Goal: Information Seeking & Learning: Check status

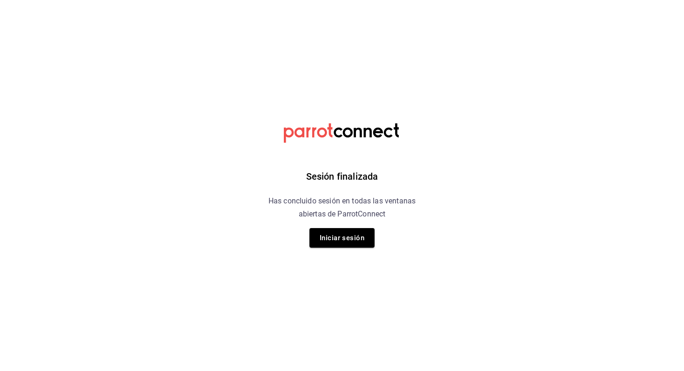
click at [333, 249] on div "Sesión finalizada Has concluido sesión en todas las ventanas abiertas de Parrot…" at bounding box center [342, 185] width 235 height 371
click at [341, 237] on button "Iniciar sesión" at bounding box center [341, 238] width 65 height 20
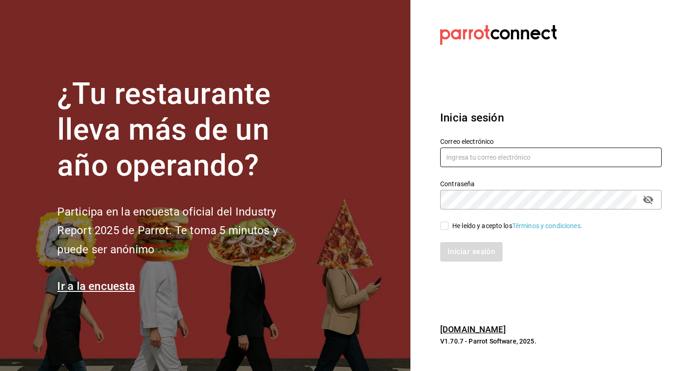
click at [491, 158] on input "text" at bounding box center [551, 158] width 222 height 20
type input "angelpinacho.pv@gmail.com"
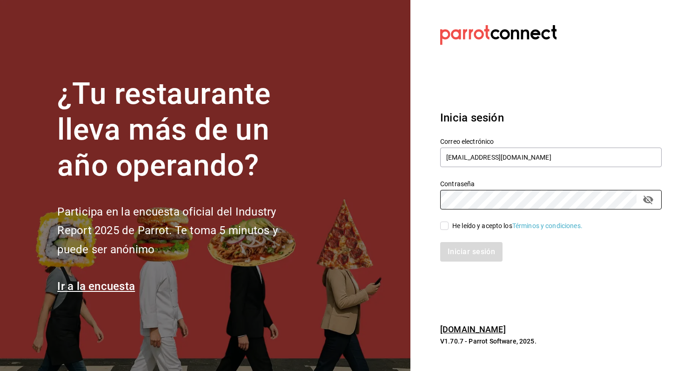
click at [464, 226] on div "He leído y acepto los Términos y condiciones." at bounding box center [517, 226] width 130 height 10
click at [449, 226] on input "He leído y acepto los Términos y condiciones." at bounding box center [444, 226] width 8 height 8
checkbox input "true"
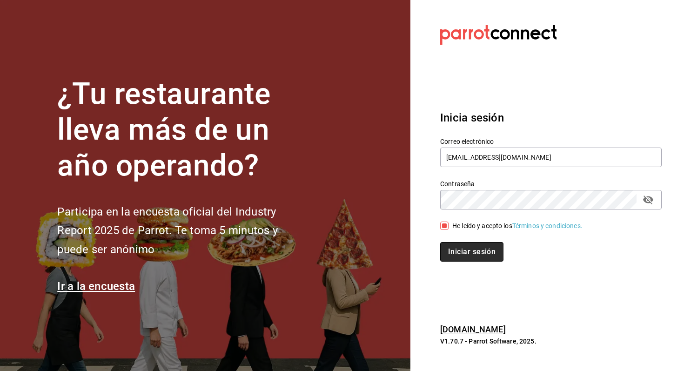
click at [464, 251] on button "Iniciar sesión" at bounding box center [471, 252] width 63 height 20
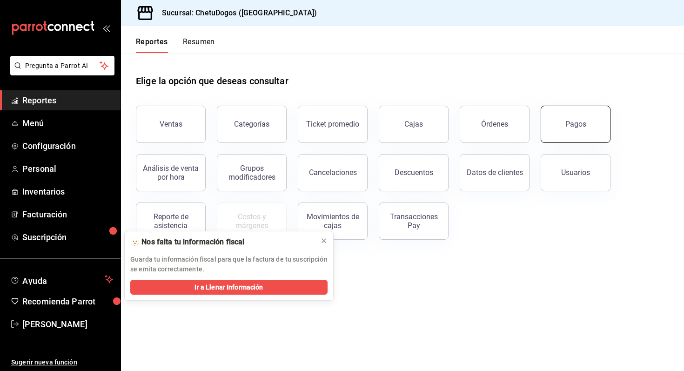
click at [563, 141] on div "Pagos" at bounding box center [570, 118] width 81 height 48
click at [567, 126] on div "Pagos" at bounding box center [575, 124] width 21 height 9
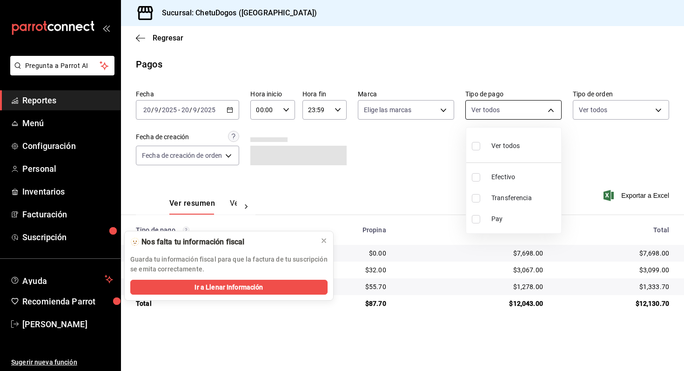
click at [549, 115] on body "Pregunta a Parrot AI Reportes Menú Configuración Personal Inventarios Facturaci…" at bounding box center [342, 185] width 684 height 371
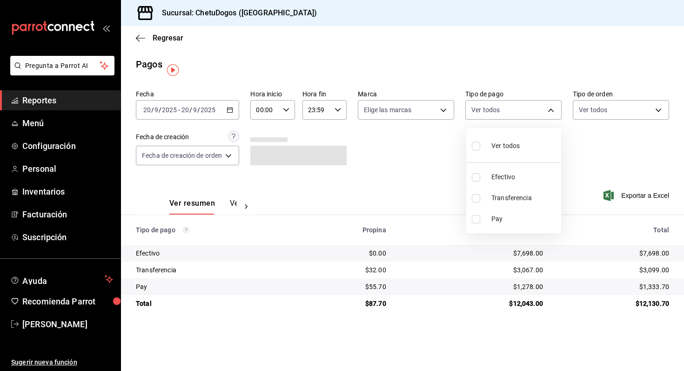
click at [520, 203] on li "Transferencia" at bounding box center [513, 198] width 95 height 21
type input "3ed6a707-958b-4f58-96bd-1765151de521"
checkbox input "true"
click at [589, 113] on div at bounding box center [342, 185] width 684 height 371
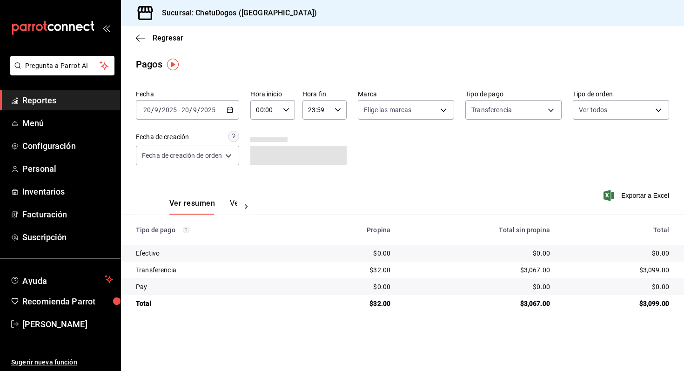
click at [390, 147] on div "Fecha 2025-09-20 20 / 9 / 2025 - 2025-09-20 20 / 9 / 2025 Hora inicio 00:00 Hor…" at bounding box center [402, 131] width 533 height 90
click at [649, 271] on div "$3,099.00" at bounding box center [617, 269] width 104 height 9
click at [527, 116] on body "Pregunta a Parrot AI Reportes Menú Configuración Personal Inventarios Facturaci…" at bounding box center [342, 185] width 684 height 371
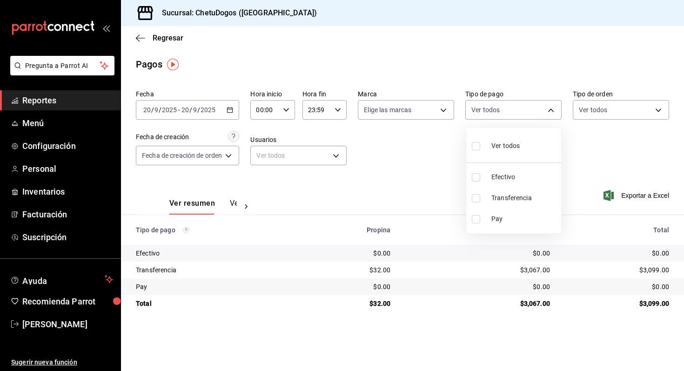
click at [524, 195] on span "Transferencia" at bounding box center [524, 198] width 66 height 10
type input "3ed6a707-958b-4f58-96bd-1765151de521"
checkbox input "true"
click at [235, 202] on div at bounding box center [342, 185] width 684 height 371
click at [233, 200] on button "Ver pagos" at bounding box center [247, 207] width 35 height 16
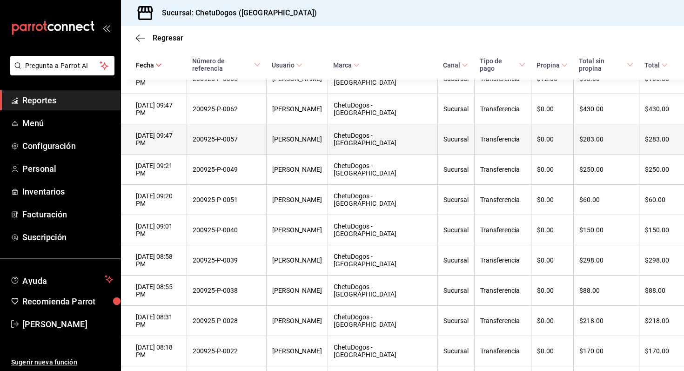
scroll to position [296, 0]
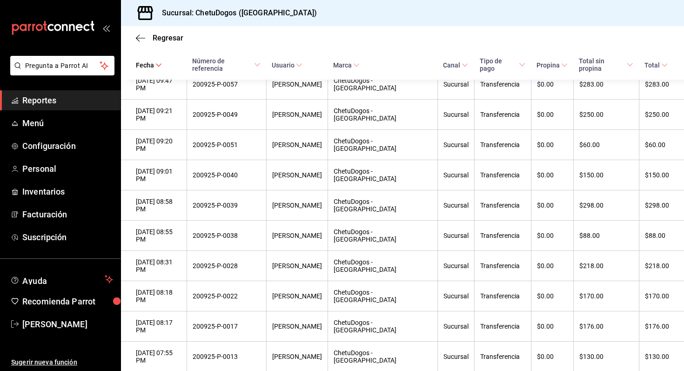
drag, startPoint x: 200, startPoint y: 100, endPoint x: 187, endPoint y: 71, distance: 31.5
click at [187, 71] on table "Fecha Número de referencia Usuario Marca Canal Tipo de pago Propina Total sin p…" at bounding box center [402, 206] width 563 height 574
click at [131, 35] on div "Regresar" at bounding box center [402, 38] width 563 height 24
click at [143, 35] on icon "button" at bounding box center [140, 38] width 9 height 8
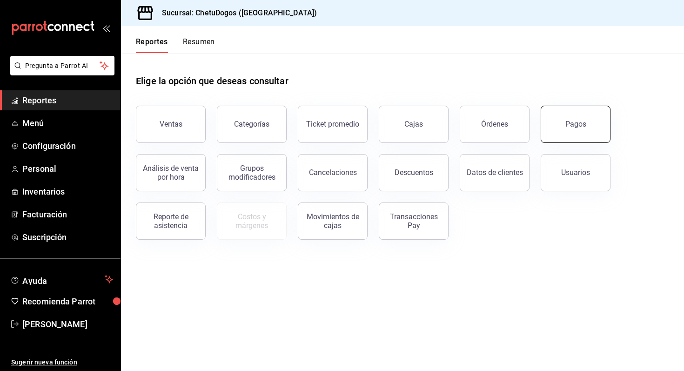
click at [570, 139] on button "Pagos" at bounding box center [576, 124] width 70 height 37
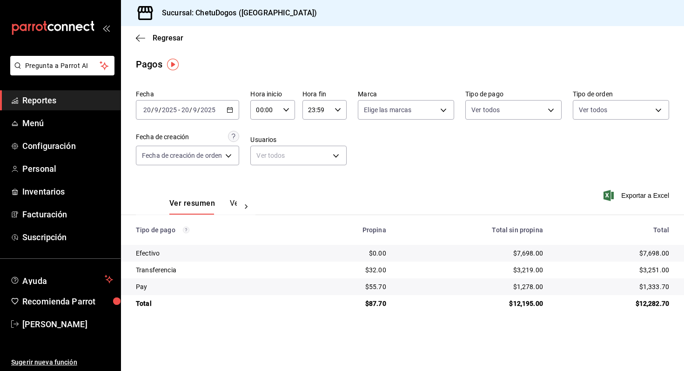
click at [135, 32] on div "Regresar" at bounding box center [402, 38] width 563 height 24
click at [138, 45] on div "Regresar" at bounding box center [402, 38] width 563 height 24
click at [143, 40] on icon "button" at bounding box center [140, 38] width 9 height 8
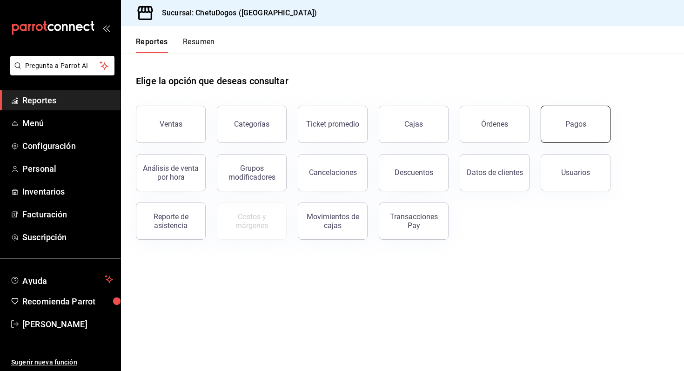
click at [570, 124] on div "Pagos" at bounding box center [575, 124] width 21 height 9
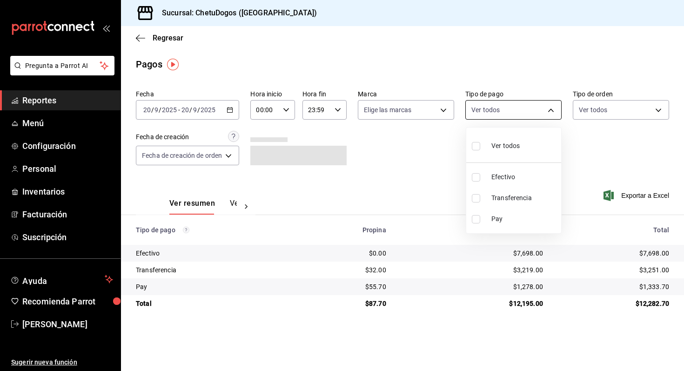
click at [507, 107] on body "Pregunta a Parrot AI Reportes Menú Configuración Personal Inventarios Facturaci…" at bounding box center [342, 185] width 684 height 371
click at [523, 205] on li "Transferencia" at bounding box center [513, 198] width 95 height 21
type input "3ed6a707-958b-4f58-96bd-1765151de521"
checkbox input "true"
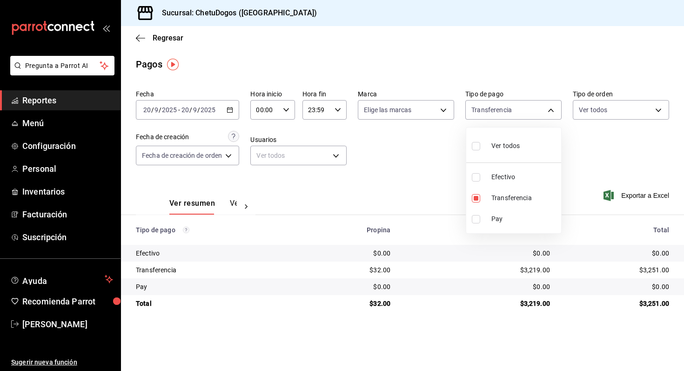
click at [625, 111] on div at bounding box center [342, 185] width 684 height 371
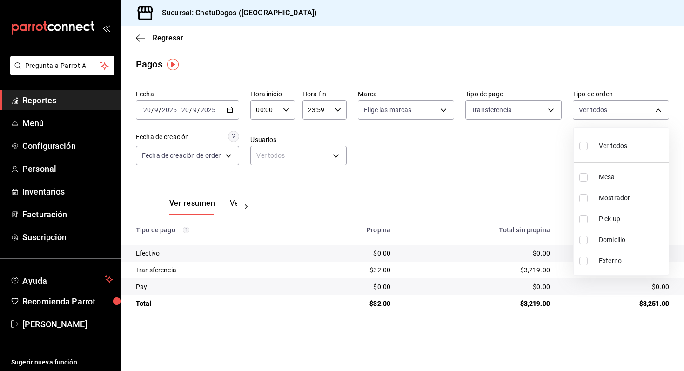
click at [625, 111] on body "Pregunta a Parrot AI Reportes Menú Configuración Personal Inventarios Facturaci…" at bounding box center [342, 185] width 684 height 371
click at [592, 140] on div "Ver todos" at bounding box center [603, 145] width 48 height 20
type input "e06cc2c0-dac7-428e-925c-dc46a0379ff9,8972fdba-60f6-40f4-aa62-627f033b4b2d,8be59…"
checkbox input "true"
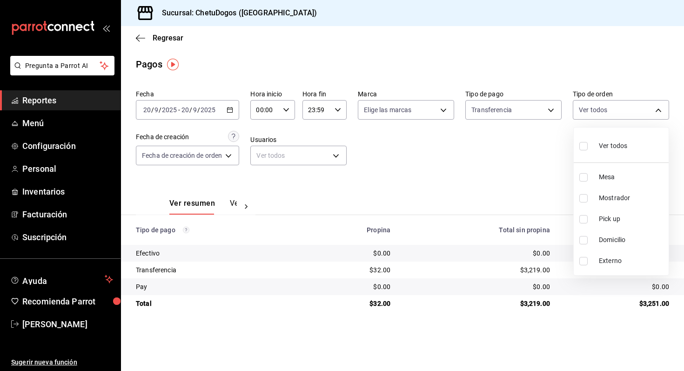
checkbox input "true"
click at [228, 203] on div at bounding box center [342, 185] width 684 height 371
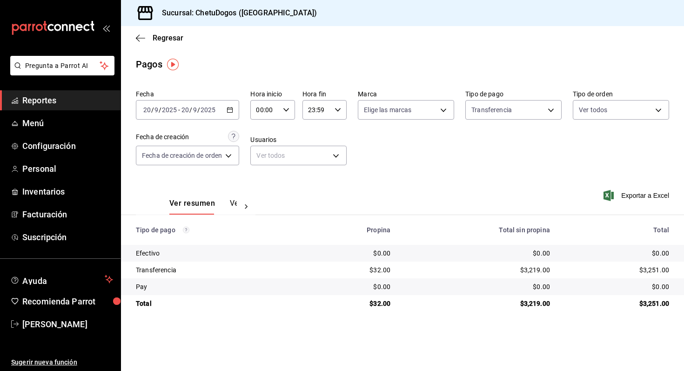
click at [230, 203] on button "Ver pagos" at bounding box center [247, 207] width 35 height 16
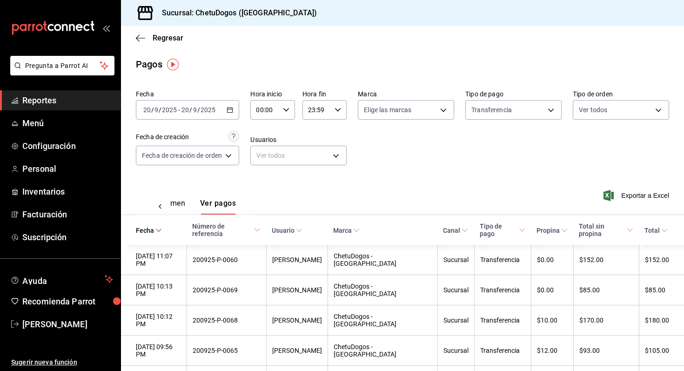
click at [173, 203] on button "Ver resumen" at bounding box center [163, 207] width 43 height 16
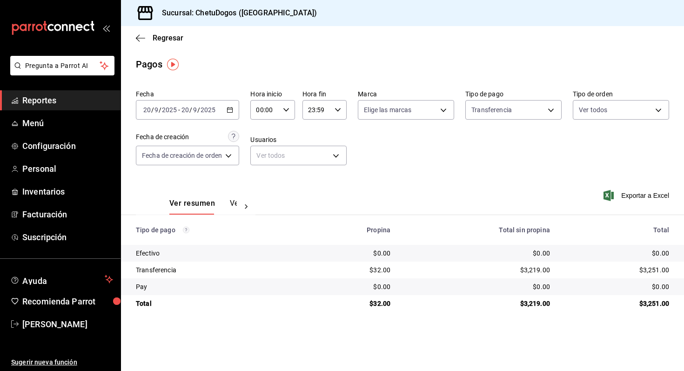
click at [232, 207] on button "Ver pagos" at bounding box center [247, 207] width 35 height 16
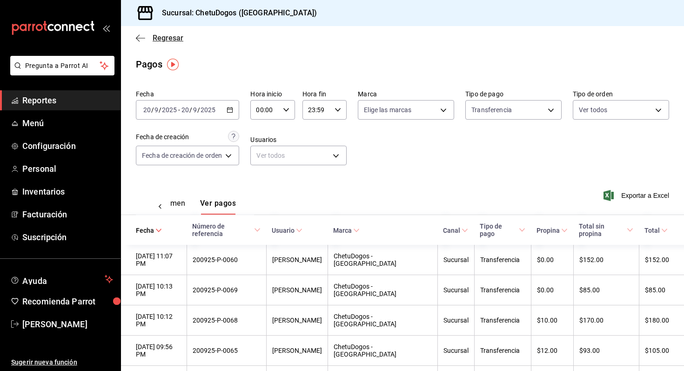
click at [143, 37] on icon "button" at bounding box center [140, 38] width 9 height 8
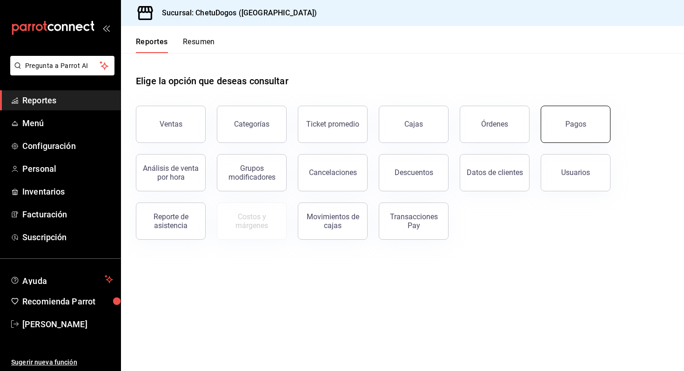
click at [564, 130] on button "Pagos" at bounding box center [576, 124] width 70 height 37
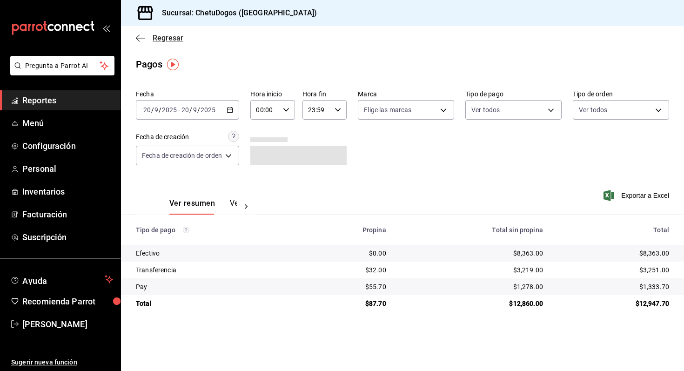
click at [141, 36] on icon "button" at bounding box center [140, 38] width 9 height 8
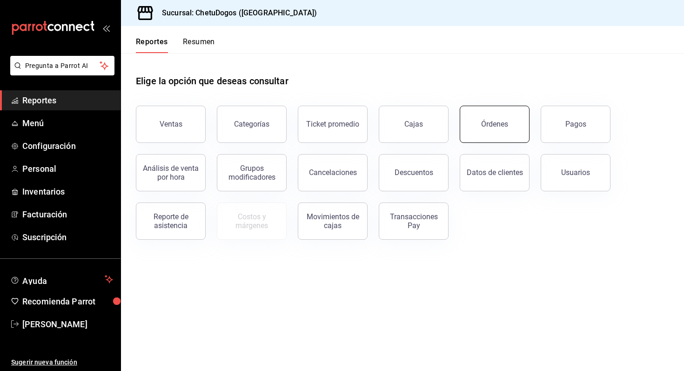
click at [496, 122] on div "Órdenes" at bounding box center [494, 124] width 27 height 9
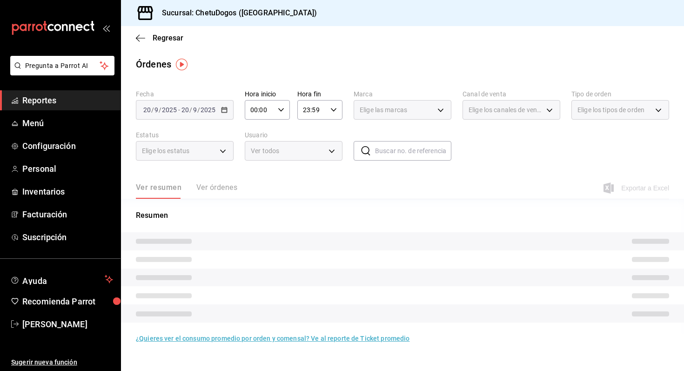
click at [494, 111] on span "Elige los canales de venta" at bounding box center [506, 109] width 74 height 9
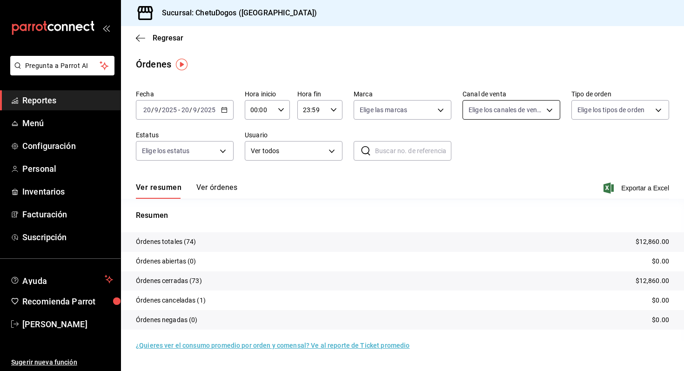
click at [494, 111] on body "Pregunta a Parrot AI Reportes Menú Configuración Personal Inventarios Facturaci…" at bounding box center [342, 185] width 684 height 371
click at [603, 111] on div at bounding box center [342, 185] width 684 height 371
click at [148, 35] on span "Regresar" at bounding box center [159, 38] width 47 height 9
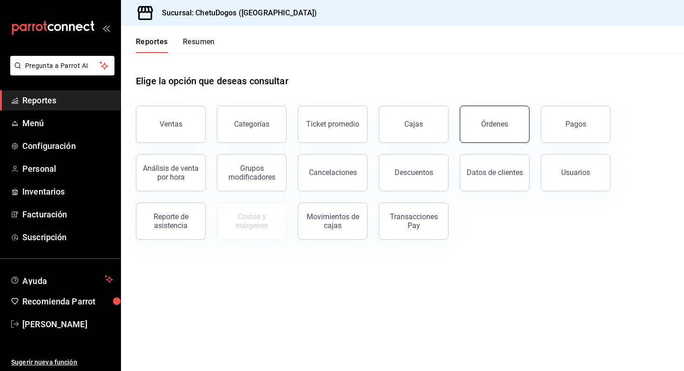
click at [514, 120] on button "Órdenes" at bounding box center [495, 124] width 70 height 37
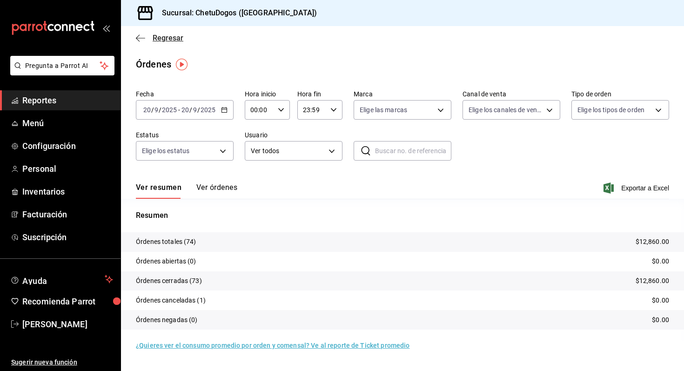
click at [147, 40] on span "Regresar" at bounding box center [159, 38] width 47 height 9
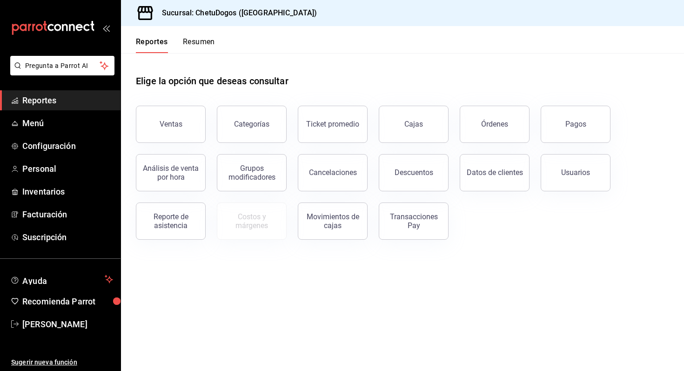
click at [613, 118] on div "Ventas Categorías Ticket promedio Cajas Órdenes Pagos Análisis de venta por hor…" at bounding box center [397, 166] width 544 height 145
click at [577, 126] on div "Pagos" at bounding box center [575, 124] width 21 height 9
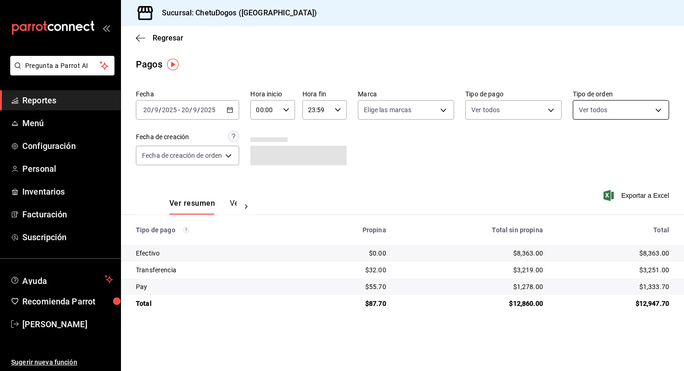
click at [597, 111] on body "Pregunta a Parrot AI Reportes Menú Configuración Personal Inventarios Facturaci…" at bounding box center [342, 185] width 684 height 371
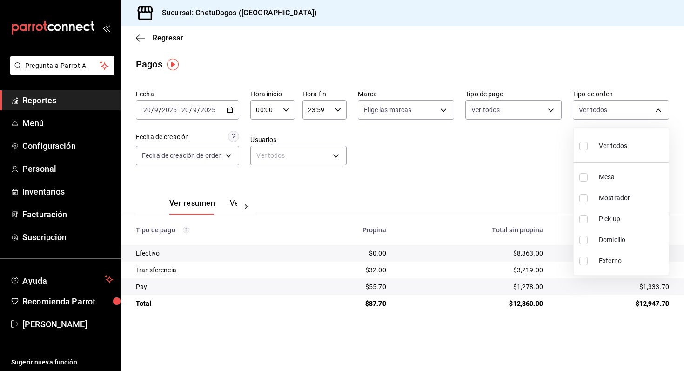
click at [617, 238] on span "Domicilio" at bounding box center [632, 240] width 66 height 10
type input "16f25281-3d20-4955-8477-42de74bf012f"
checkbox input "true"
click at [522, 111] on div at bounding box center [342, 185] width 684 height 371
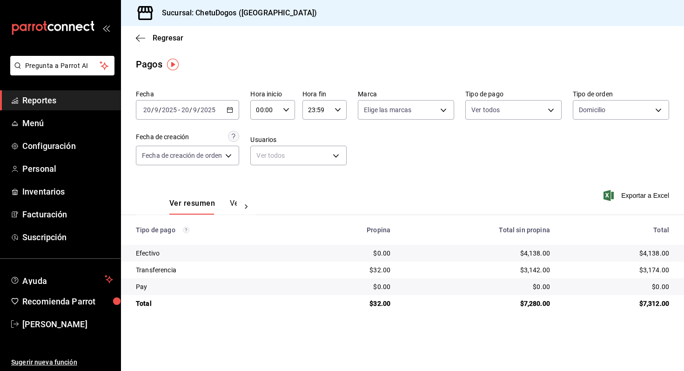
click at [522, 111] on div "Ver todos Mesa Mostrador Pick up Domicilio Externo" at bounding box center [342, 185] width 684 height 371
click at [522, 111] on body "Pregunta a Parrot AI Reportes Menú Configuración Personal Inventarios Facturaci…" at bounding box center [342, 185] width 684 height 371
click at [517, 184] on li "Efectivo" at bounding box center [513, 177] width 95 height 21
type input "e8f95583-82d8-4709-aa86-e29d7d0c9b5a"
checkbox input "true"
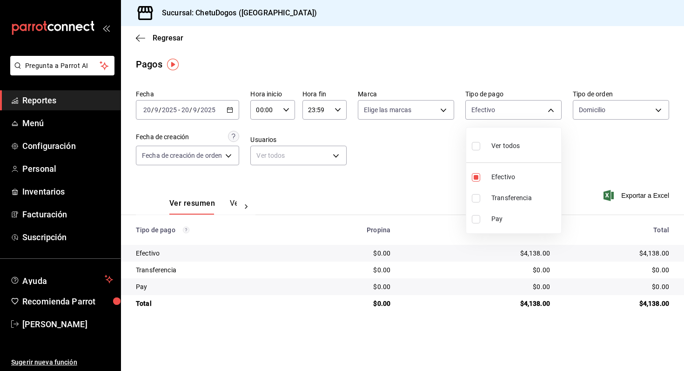
click at [521, 58] on div at bounding box center [342, 185] width 684 height 371
